Goal: Information Seeking & Learning: Learn about a topic

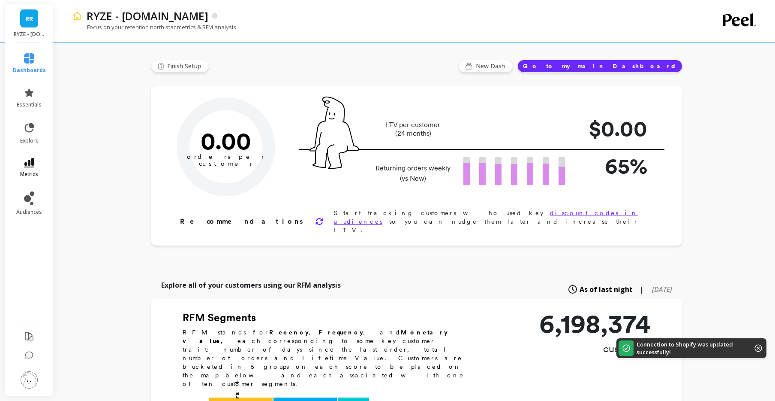
click at [30, 163] on icon at bounding box center [29, 162] width 10 height 9
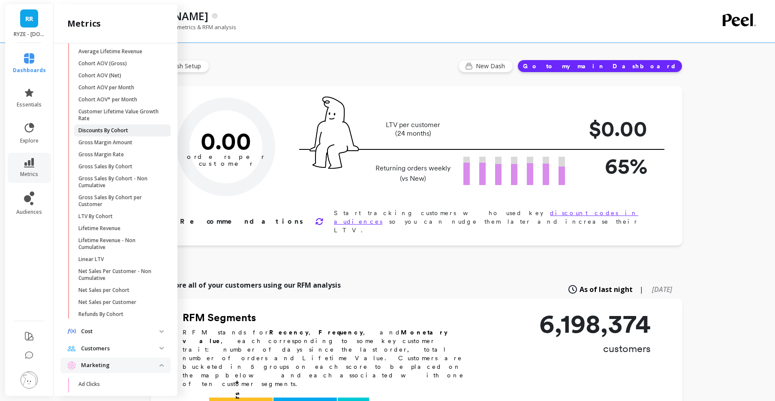
scroll to position [67, 0]
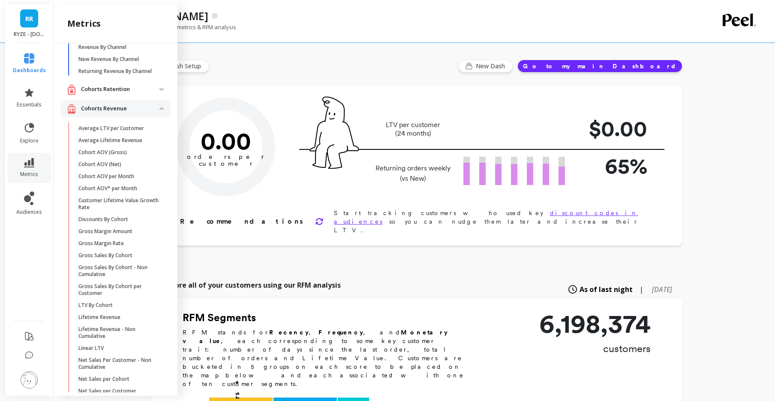
click at [148, 113] on p "Cohorts Revenue" at bounding box center [120, 108] width 78 height 9
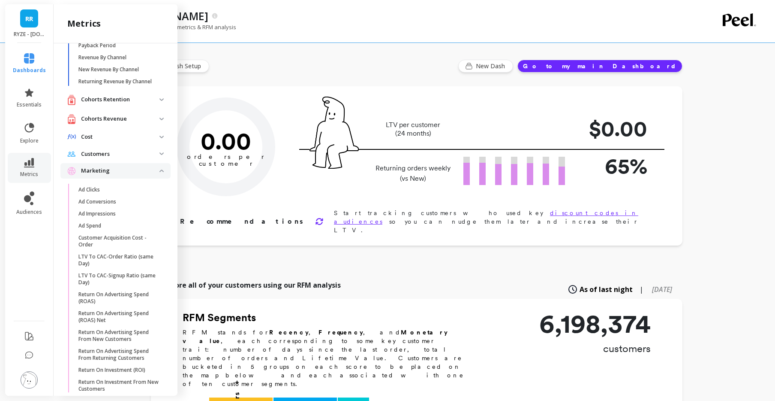
scroll to position [57, 0]
click at [131, 124] on p "Cohorts Revenue" at bounding box center [120, 119] width 78 height 9
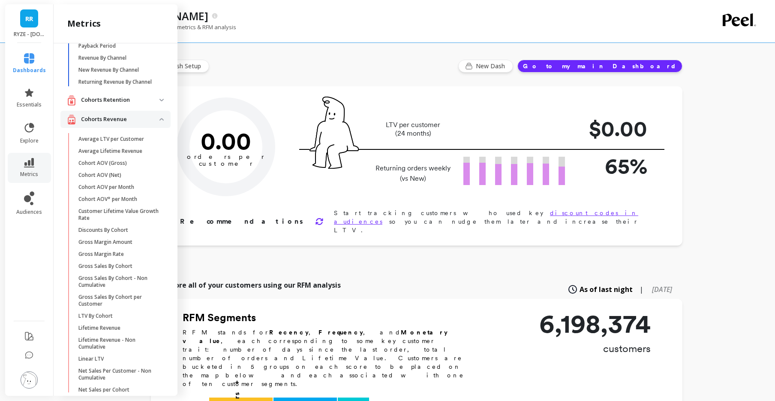
scroll to position [57, 0]
click at [133, 110] on li "Cohorts Retention Cohort Customers per Count Of Days With Order Cohort Customer…" at bounding box center [115, 100] width 110 height 19
click at [134, 103] on p "Cohorts Retention" at bounding box center [120, 99] width 78 height 9
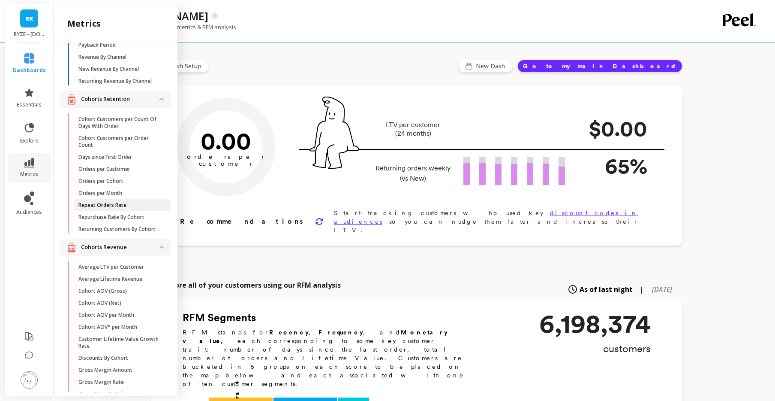
click at [130, 208] on span "Repeat Orders Rate" at bounding box center [119, 205] width 82 height 7
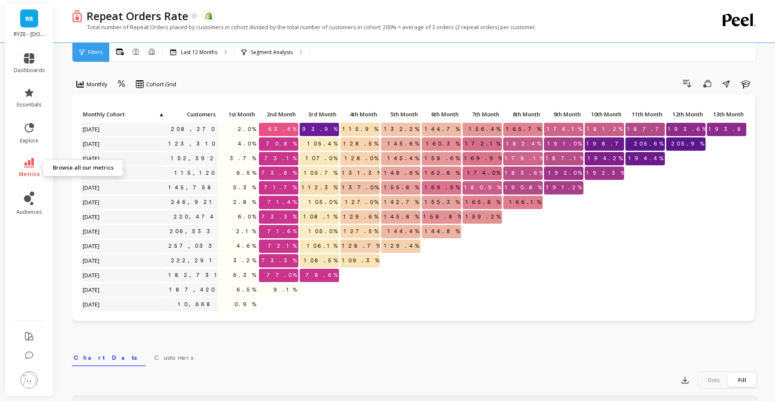
click at [36, 163] on link "metrics" at bounding box center [29, 168] width 31 height 20
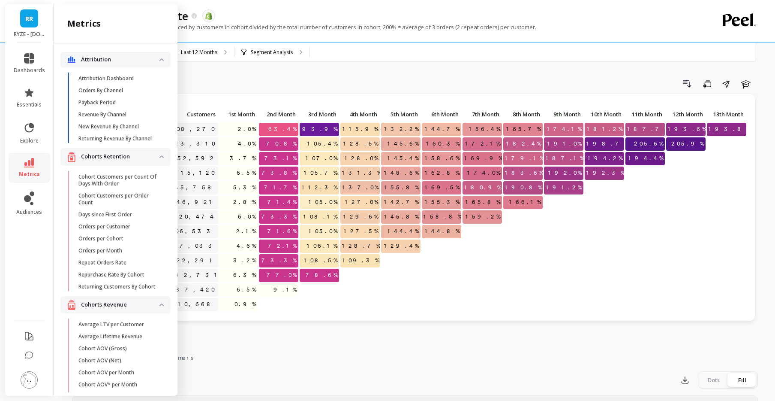
scroll to position [57, 0]
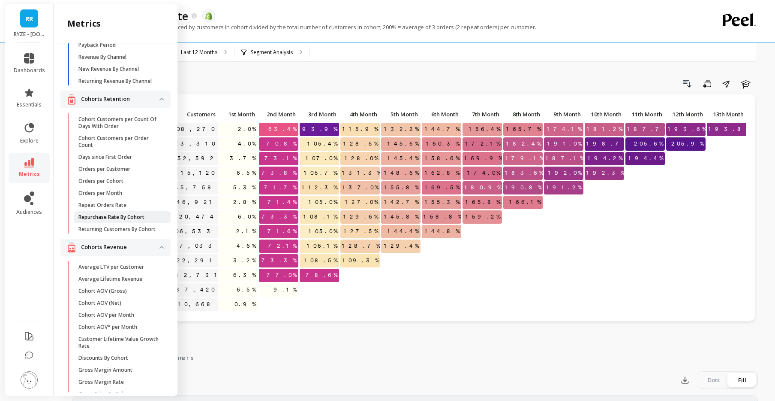
click at [91, 220] on p "Repurchase Rate By Cohort" at bounding box center [111, 217] width 66 height 7
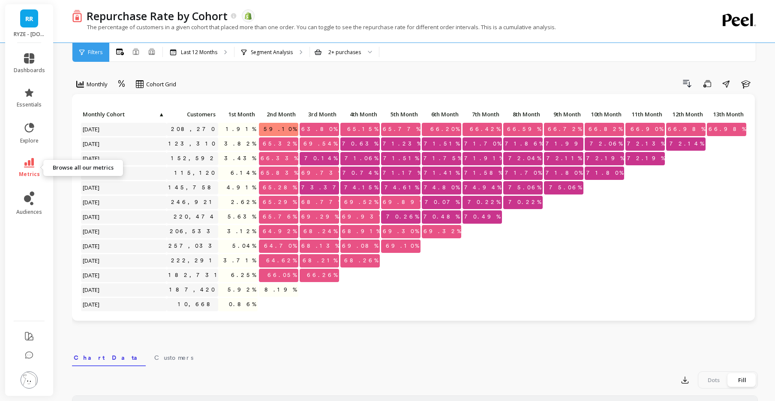
click at [31, 173] on span "metrics" at bounding box center [29, 174] width 21 height 7
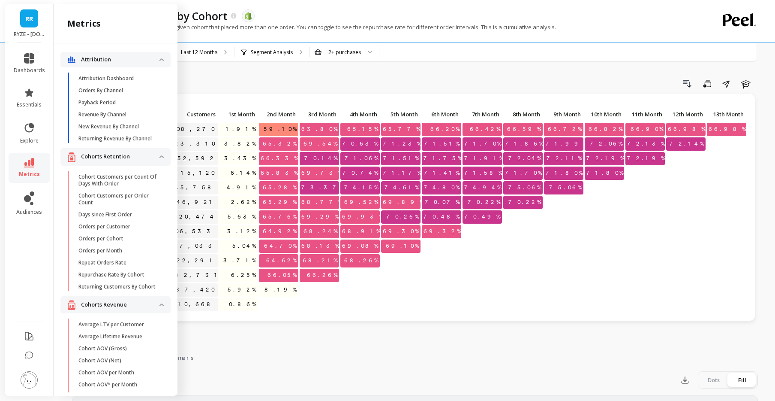
scroll to position [57, 0]
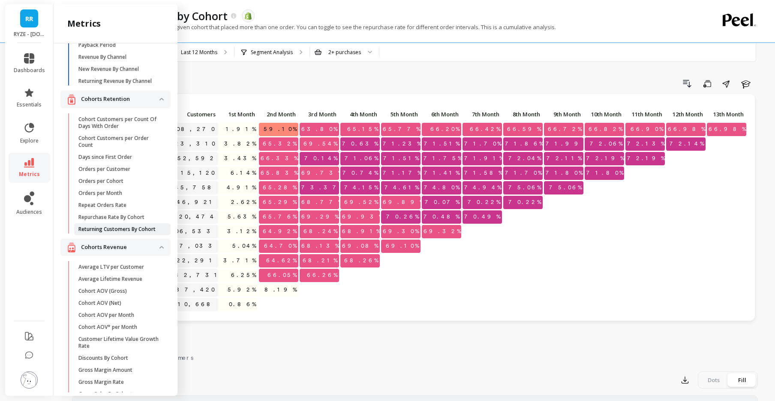
click at [125, 232] on p "Returning Customers By Cohort" at bounding box center [116, 229] width 77 height 7
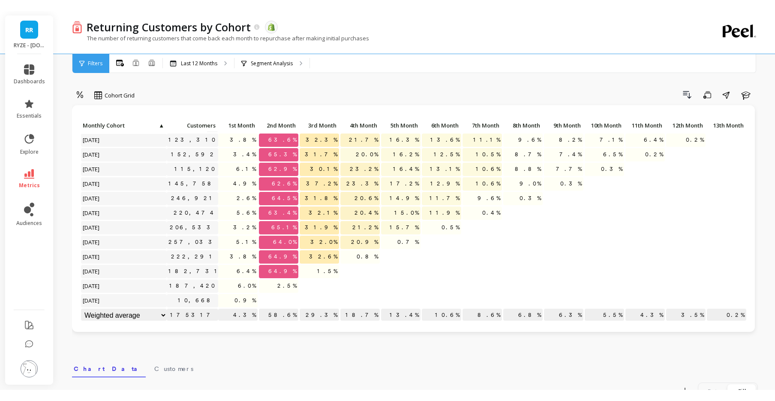
scroll to position [21, 0]
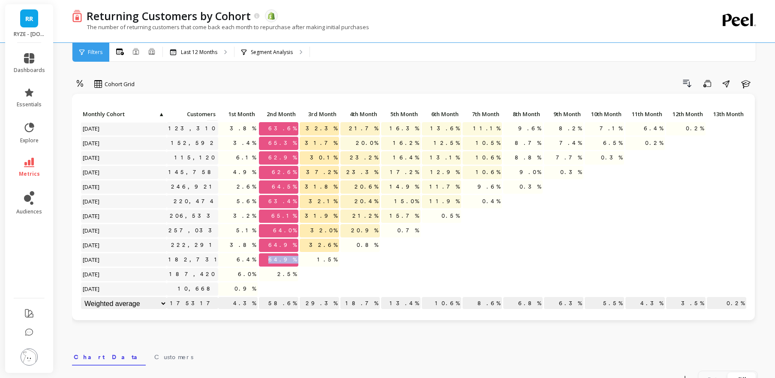
drag, startPoint x: 271, startPoint y: 251, endPoint x: 307, endPoint y: 251, distance: 36.0
click at [307, 251] on div "Click to create an audience 208,270 1.9% 58.5% 29.2% 20.3% 15.4% 12.0% 10.7% 8.…" at bounding box center [414, 202] width 667 height 219
drag, startPoint x: 277, startPoint y: 238, endPoint x: 304, endPoint y: 238, distance: 27.0
click at [304, 238] on div "Click to create an audience 208,270 1.9% 58.5% 29.2% 20.3% 15.4% 12.0% 10.7% 8.…" at bounding box center [414, 202] width 667 height 219
drag, startPoint x: 279, startPoint y: 250, endPoint x: 307, endPoint y: 250, distance: 28.3
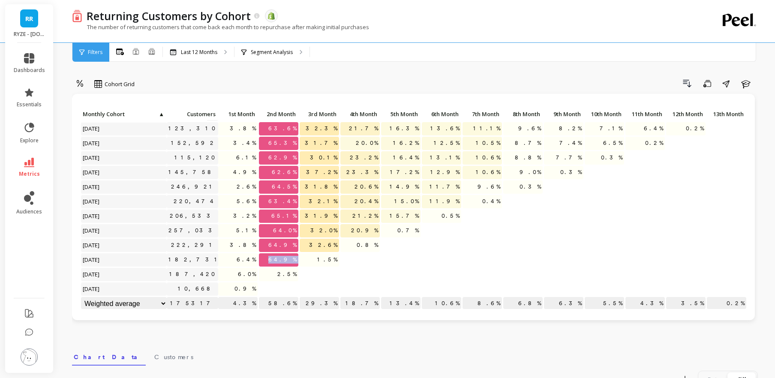
click at [307, 250] on div "Click to create an audience 208,270 1.9% 58.5% 29.2% 20.3% 15.4% 12.0% 10.7% 8.…" at bounding box center [414, 202] width 667 height 219
drag, startPoint x: 269, startPoint y: 235, endPoint x: 294, endPoint y: 235, distance: 25.3
click at [294, 239] on p "64.9%" at bounding box center [278, 245] width 39 height 13
click at [278, 239] on p "64.9%" at bounding box center [278, 245] width 39 height 13
drag, startPoint x: 276, startPoint y: 237, endPoint x: 299, endPoint y: 237, distance: 23.2
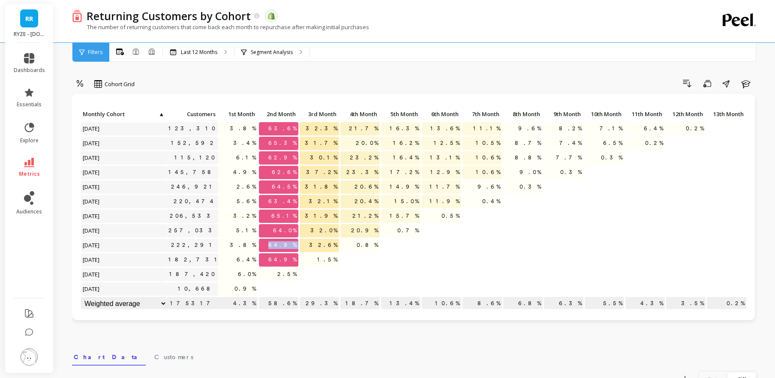
click at [299, 237] on div "Click to create an audience 208,270 1.9% 58.5% 29.2% 20.3% 15.4% 12.0% 10.7% 8.…" at bounding box center [414, 202] width 667 height 219
click at [284, 253] on span "64.9%" at bounding box center [283, 259] width 32 height 13
drag, startPoint x: 239, startPoint y: 250, endPoint x: 252, endPoint y: 251, distance: 12.9
click at [252, 253] on p "6.4%" at bounding box center [237, 259] width 39 height 13
click at [250, 253] on span "6.4%" at bounding box center [246, 259] width 23 height 13
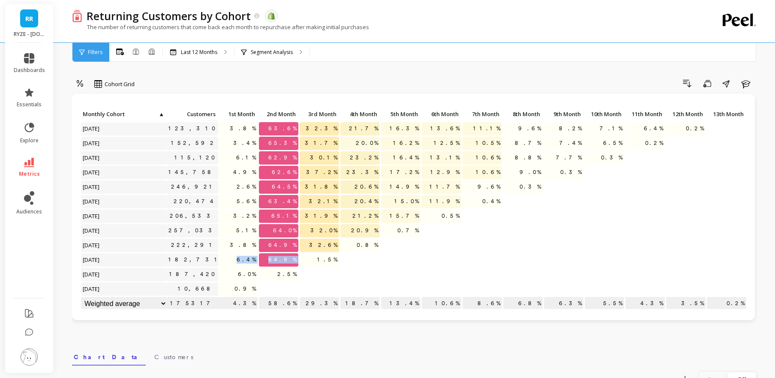
drag, startPoint x: 243, startPoint y: 253, endPoint x: 311, endPoint y: 253, distance: 68.6
click at [311, 253] on div "Click to create an audience 208,270 1.9% 58.5% 29.2% 20.3% 15.4% 12.0% 10.7% 8.…" at bounding box center [414, 202] width 667 height 219
drag, startPoint x: 237, startPoint y: 238, endPoint x: 294, endPoint y: 238, distance: 56.6
click at [294, 238] on div "Click to create an audience 208,270 1.9% 58.5% 29.2% 20.3% 15.4% 12.0% 10.7% 8.…" at bounding box center [414, 202] width 667 height 219
